Goal: Communication & Community: Connect with others

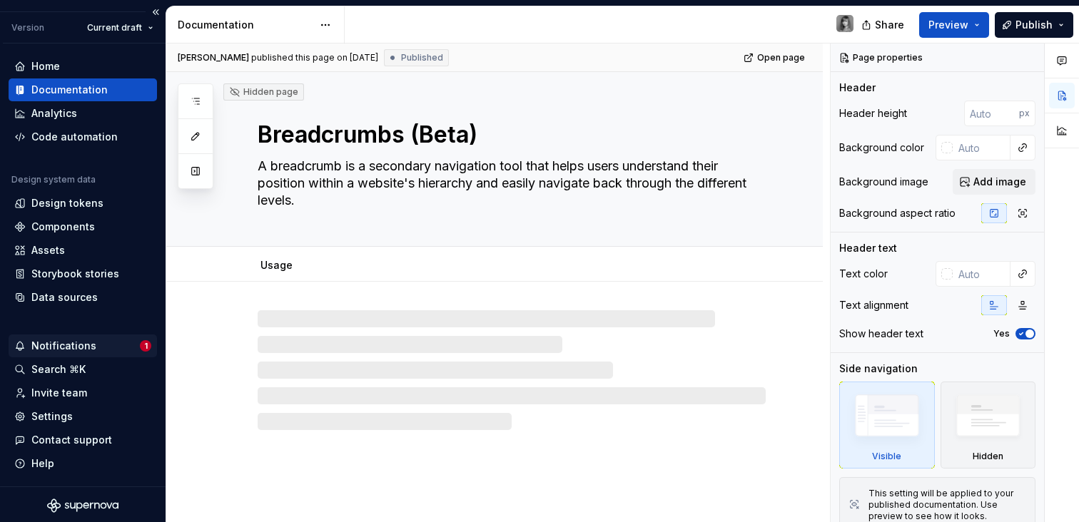
scroll to position [34, 0]
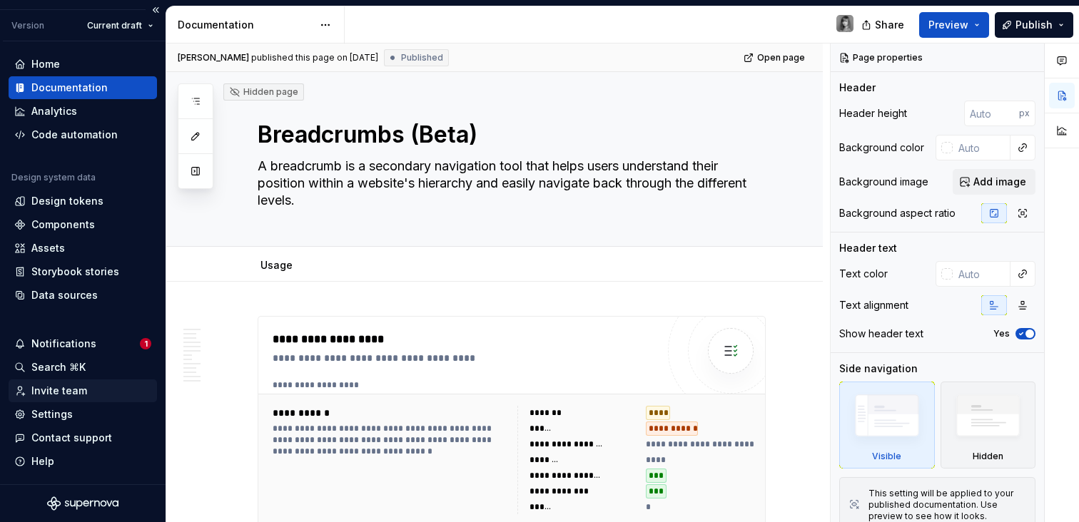
click at [82, 390] on div "Invite team" at bounding box center [59, 391] width 56 height 14
type textarea "*"
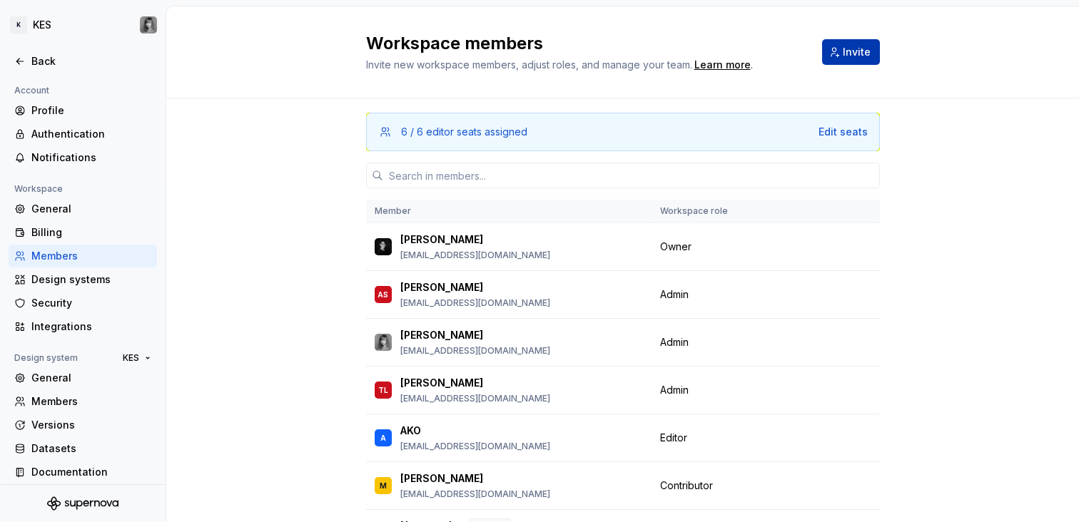
click at [860, 51] on span "Invite" at bounding box center [857, 52] width 28 height 14
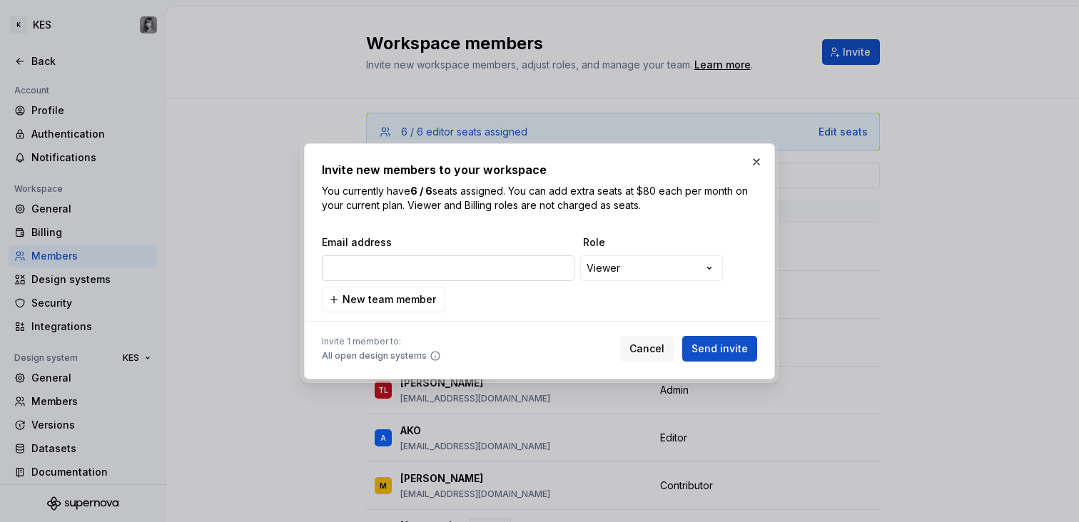
type input "[EMAIL_ADDRESS][DOMAIN_NAME]"
click at [716, 352] on span "Send invite" at bounding box center [719, 349] width 56 height 14
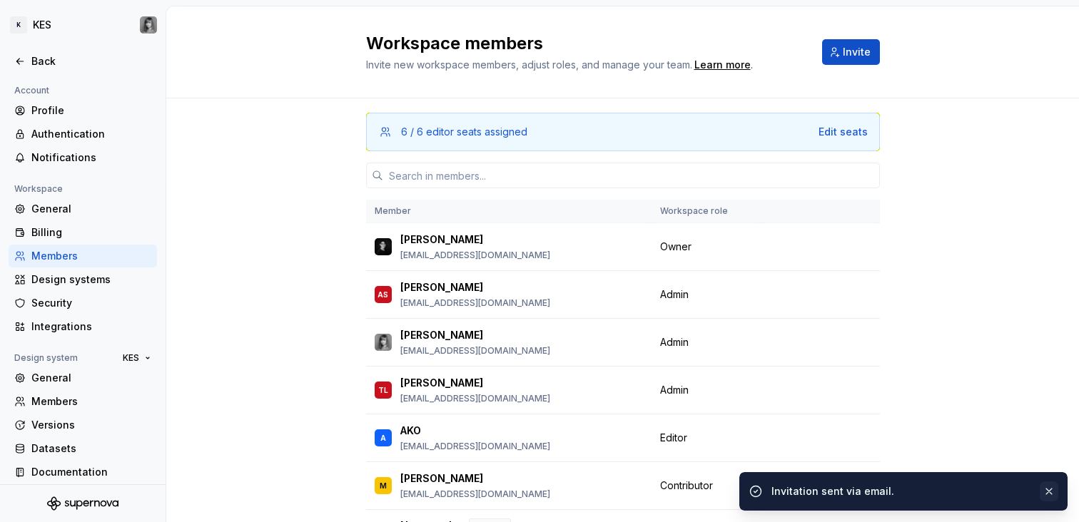
click at [1049, 493] on button "button" at bounding box center [1049, 492] width 19 height 20
